Goal: Navigation & Orientation: Find specific page/section

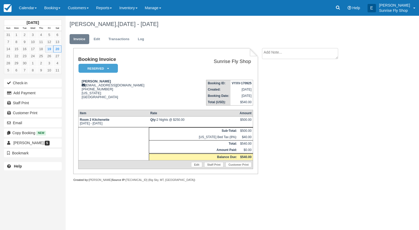
click at [329, 116] on div "Booking Invoice Reserved   Pending Deposit Paid Waiting Cancelled Void Sunrise …" at bounding box center [210, 120] width 289 height 145
click at [25, 9] on link "Calendar" at bounding box center [27, 8] width 25 height 16
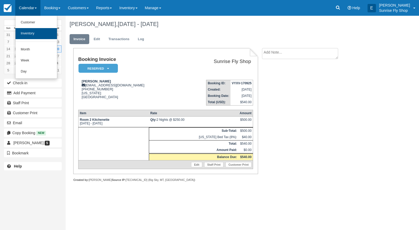
scroll to position [0, 0]
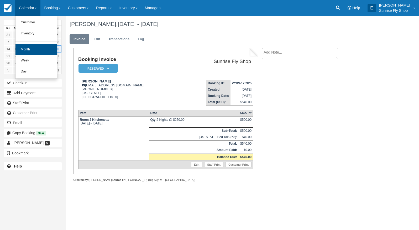
click at [28, 47] on link "Month" at bounding box center [35, 49] width 41 height 11
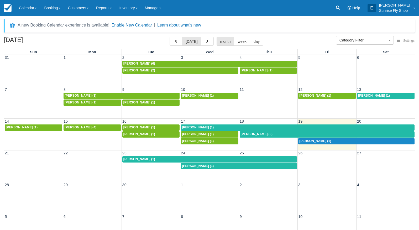
select select
click at [149, 157] on div "Jeff Anderton (1)" at bounding box center [209, 159] width 173 height 4
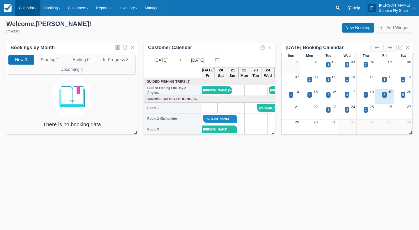
click at [29, 6] on link "Calendar" at bounding box center [27, 8] width 25 height 16
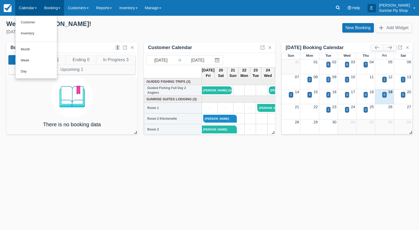
click at [53, 7] on link "Booking" at bounding box center [52, 8] width 24 height 16
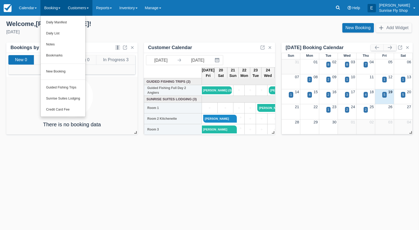
click at [75, 8] on link "Customers" at bounding box center [78, 8] width 28 height 16
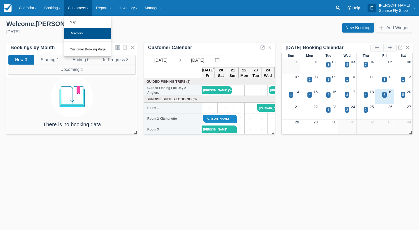
click at [79, 31] on link "Directory" at bounding box center [87, 33] width 46 height 11
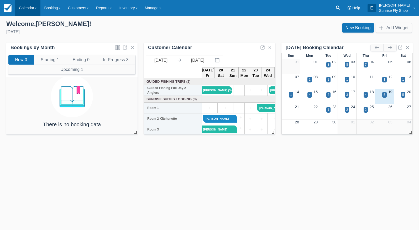
click at [27, 6] on link "Calendar" at bounding box center [27, 8] width 25 height 16
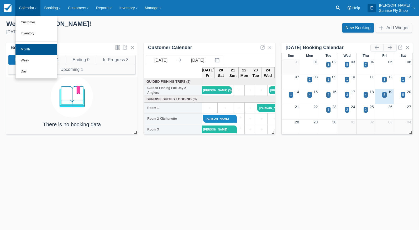
click at [34, 47] on link "Month" at bounding box center [35, 49] width 41 height 11
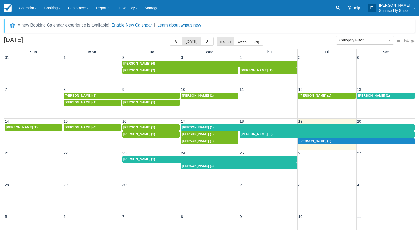
select select
click at [202, 41] on button "button" at bounding box center [207, 41] width 13 height 9
